Goal: Task Accomplishment & Management: Use online tool/utility

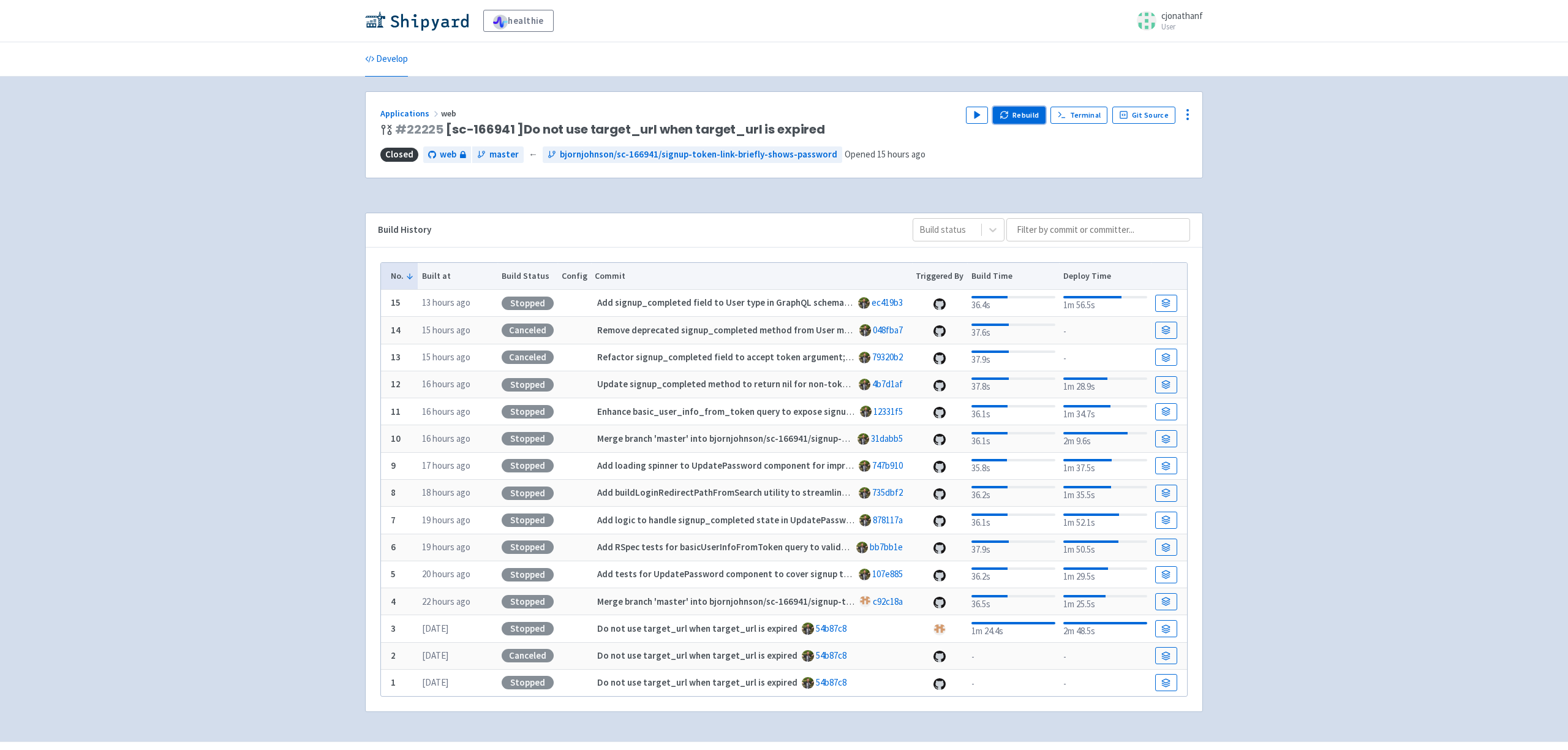
click at [1032, 116] on button "Rebuild" at bounding box center [1019, 115] width 53 height 17
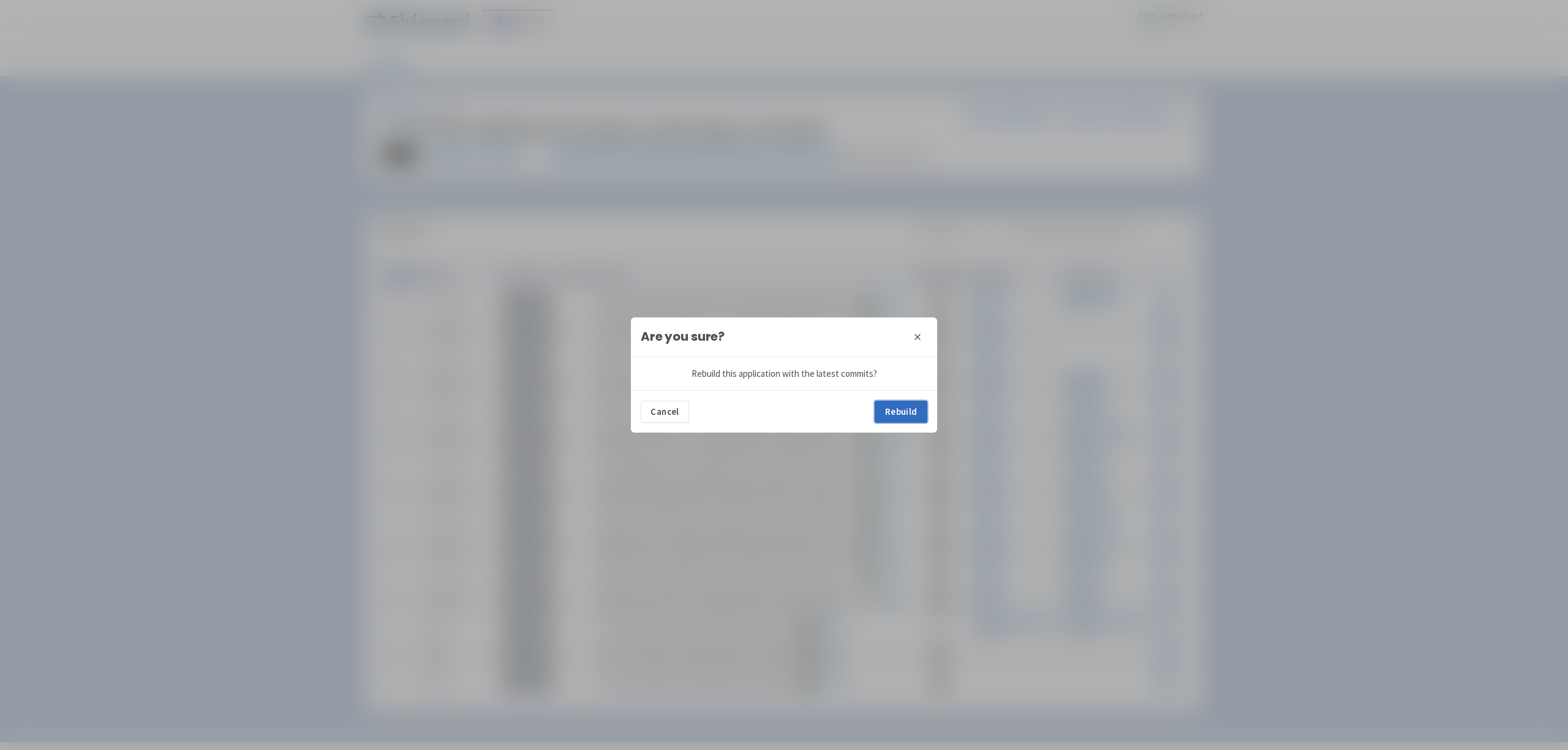
click at [906, 420] on button "Rebuild" at bounding box center [901, 411] width 53 height 22
